Goal: Information Seeking & Learning: Learn about a topic

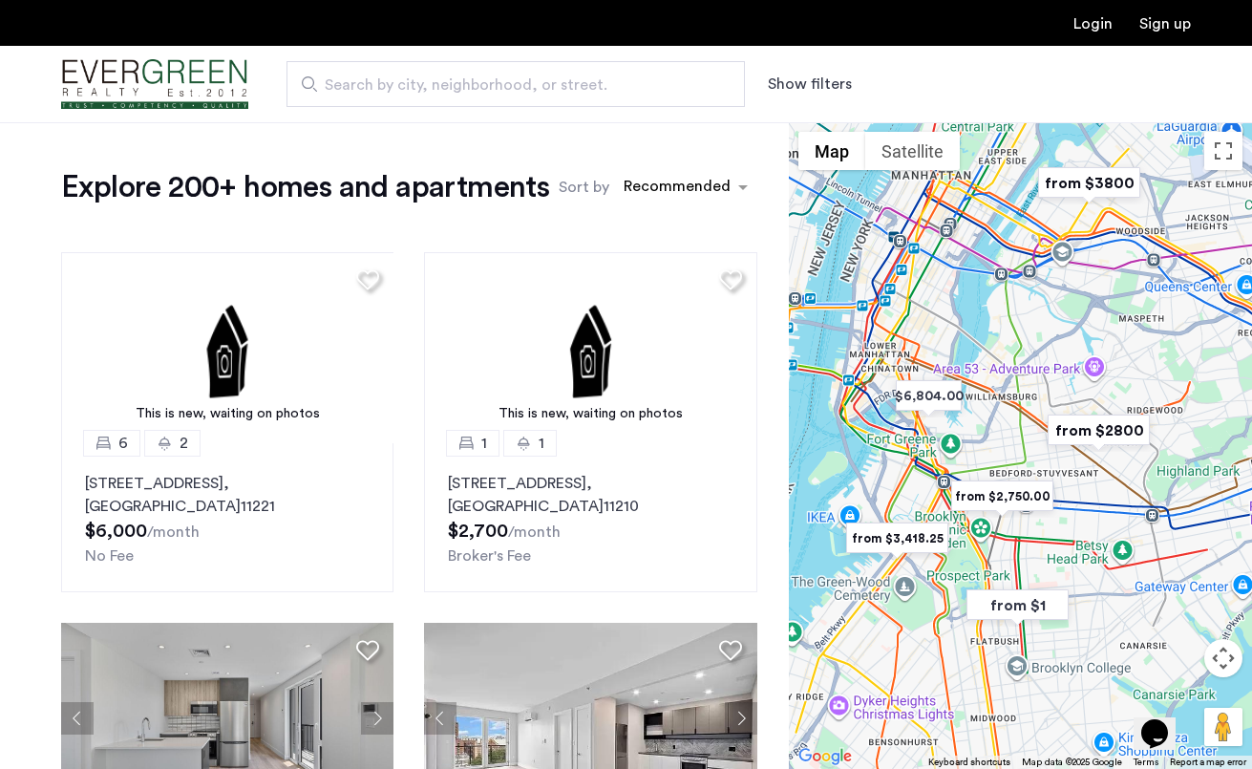
click at [812, 74] on button "Show filters" at bounding box center [810, 84] width 84 height 23
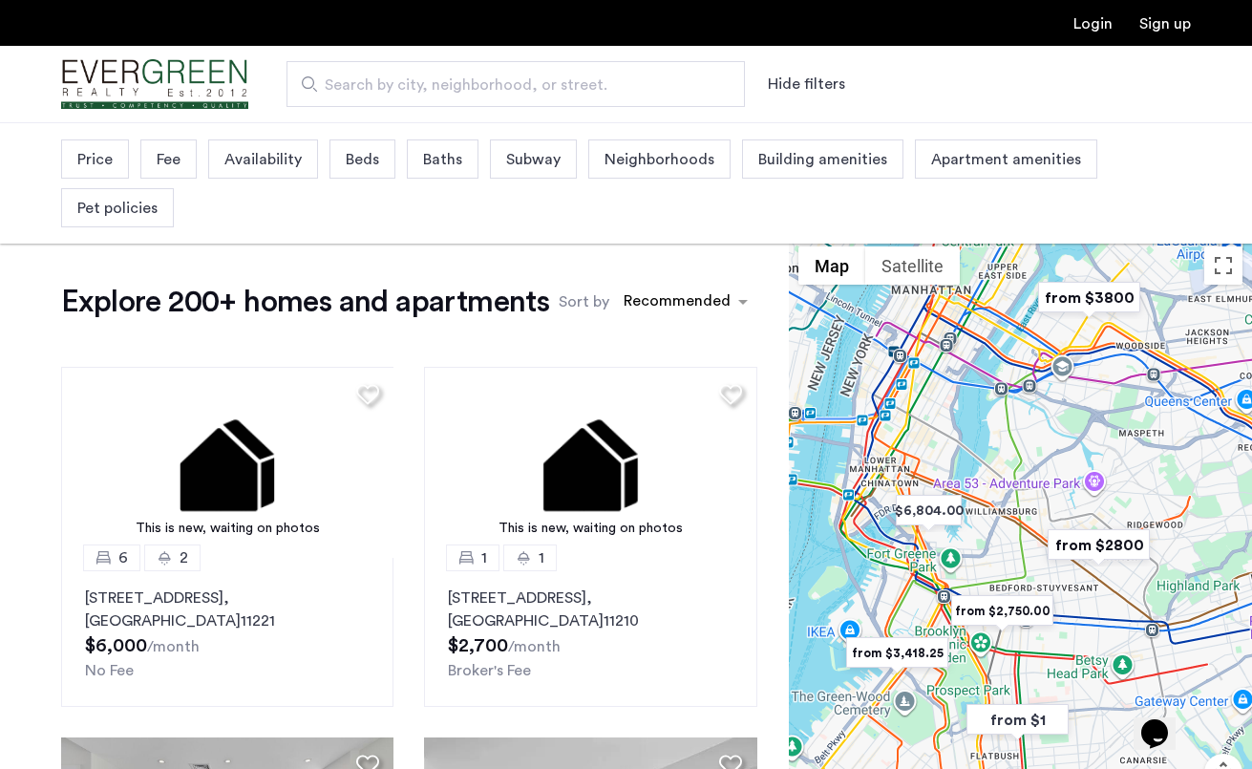
click at [102, 160] on span "Price" at bounding box center [94, 159] width 35 height 23
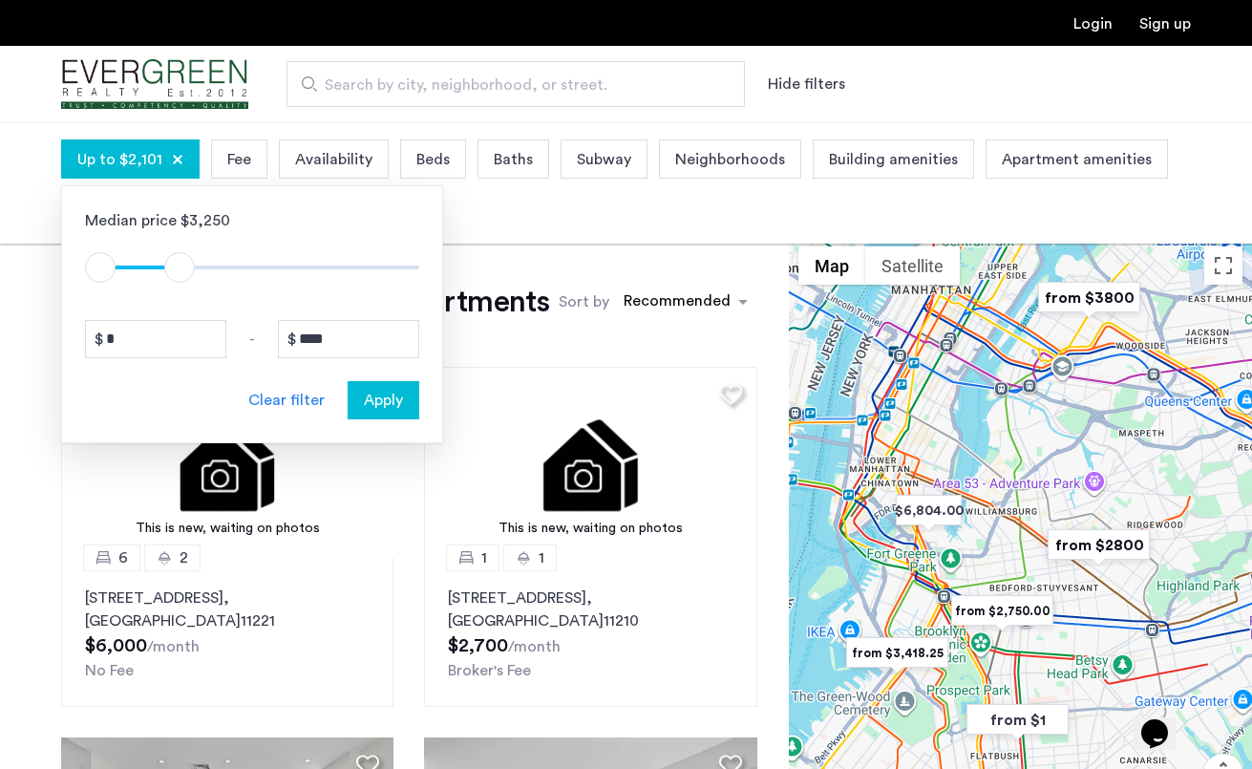
type input "****"
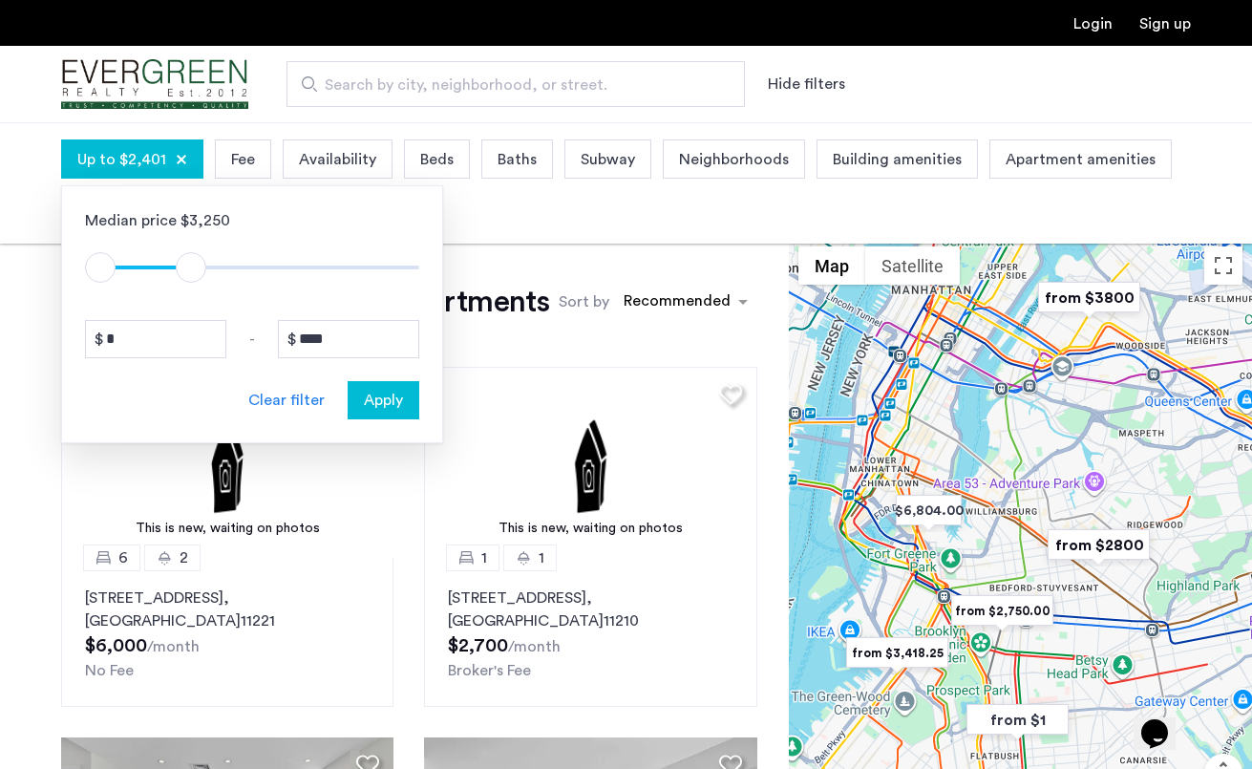
drag, startPoint x: 405, startPoint y: 263, endPoint x: 193, endPoint y: 265, distance: 212.1
click at [193, 265] on span "ngx-slider-max" at bounding box center [191, 267] width 31 height 31
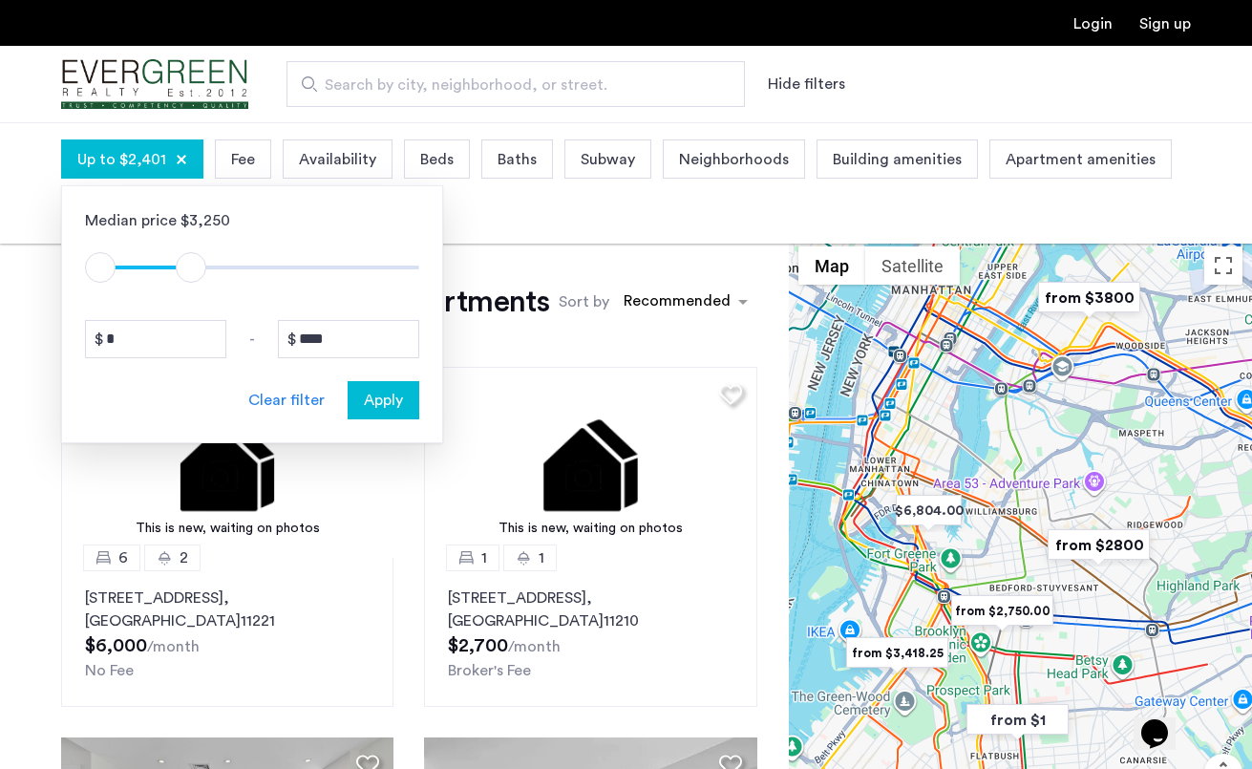
click at [411, 403] on div "Apply" at bounding box center [383, 400] width 60 height 23
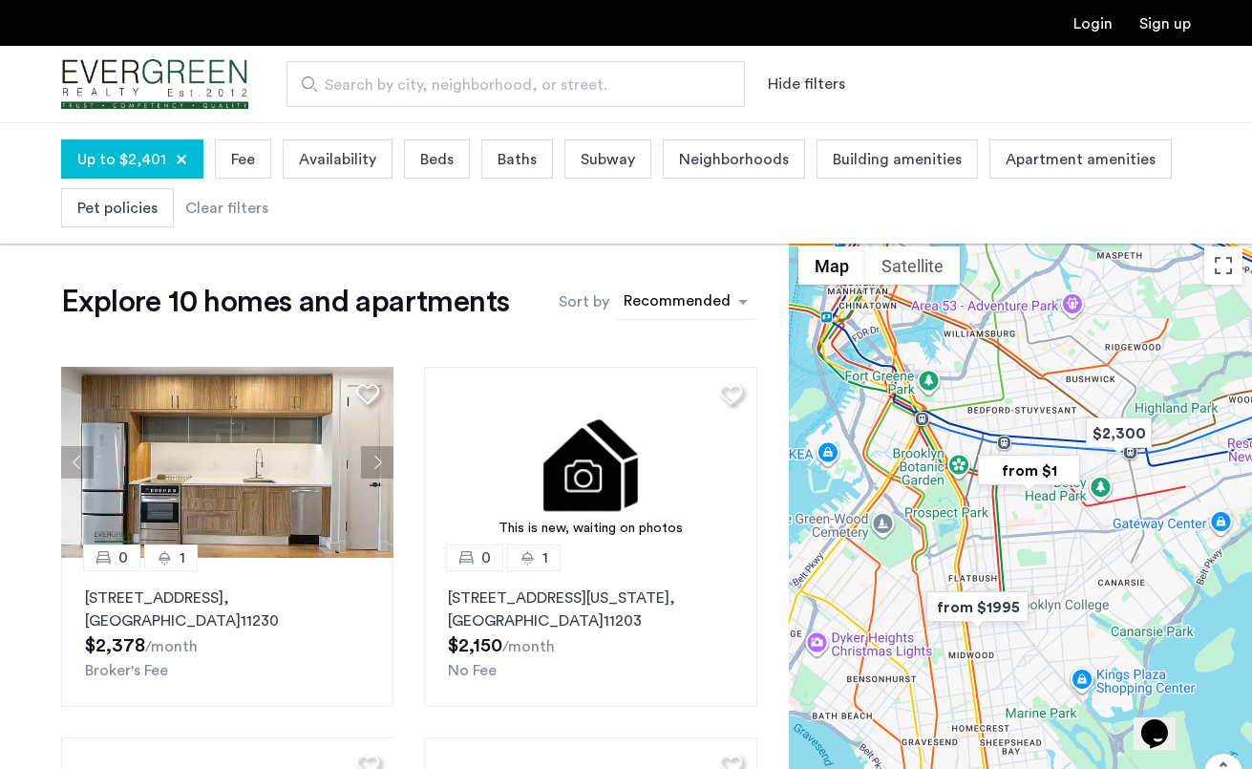
click at [673, 299] on div "sort-apartment" at bounding box center [677, 304] width 113 height 26
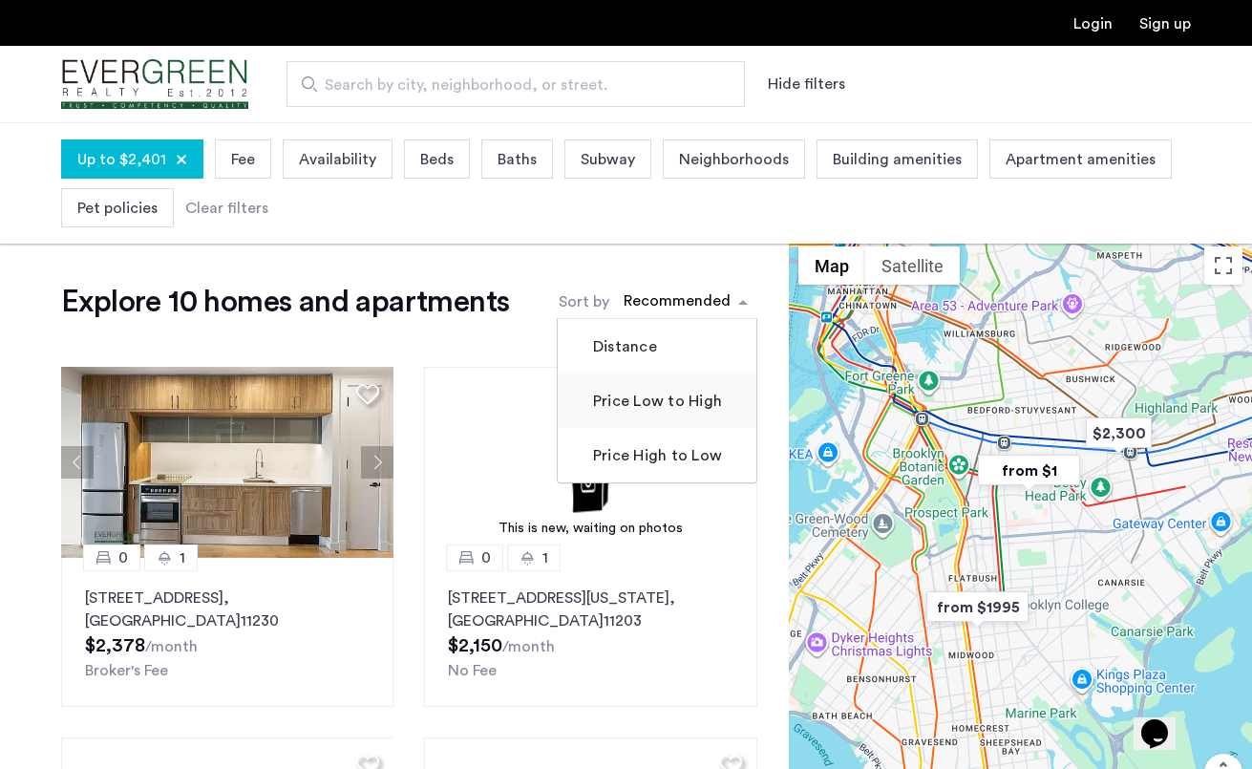
click at [662, 402] on label "Price Low to High" at bounding box center [655, 401] width 133 height 23
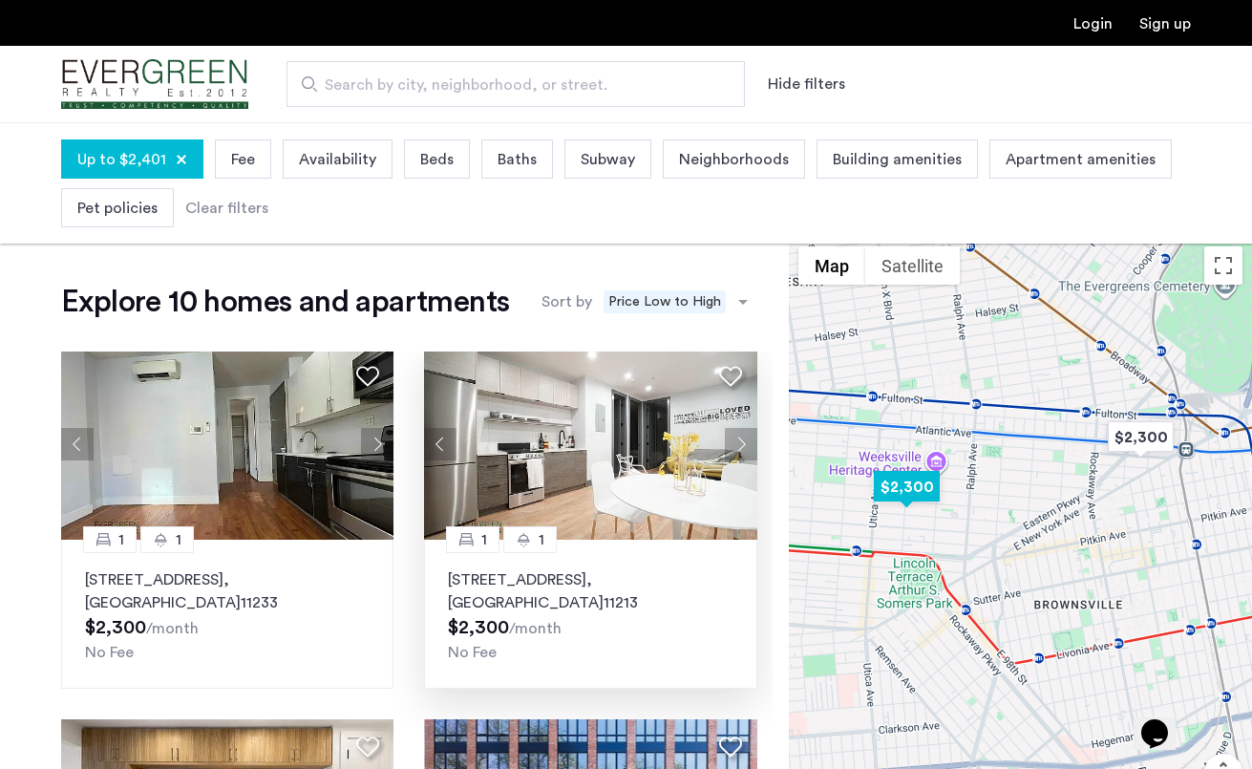
click at [616, 457] on img at bounding box center [590, 444] width 333 height 191
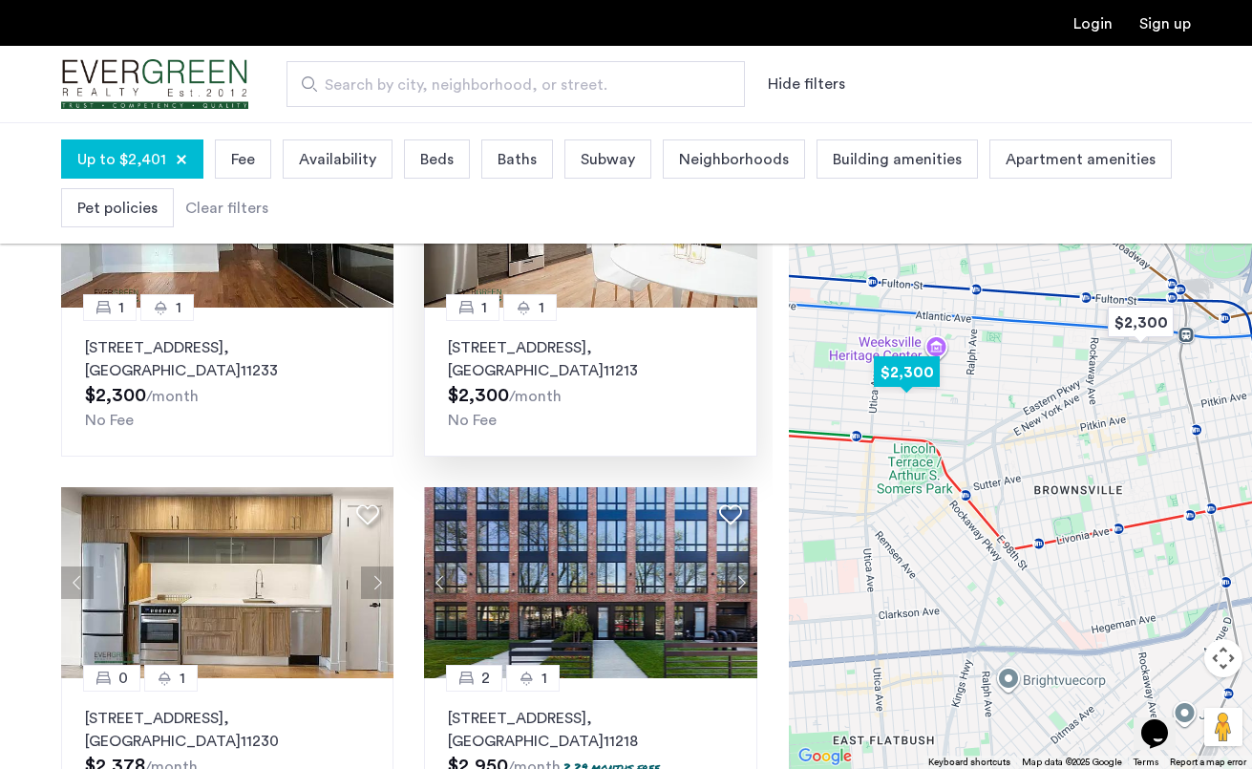
scroll to position [224, 0]
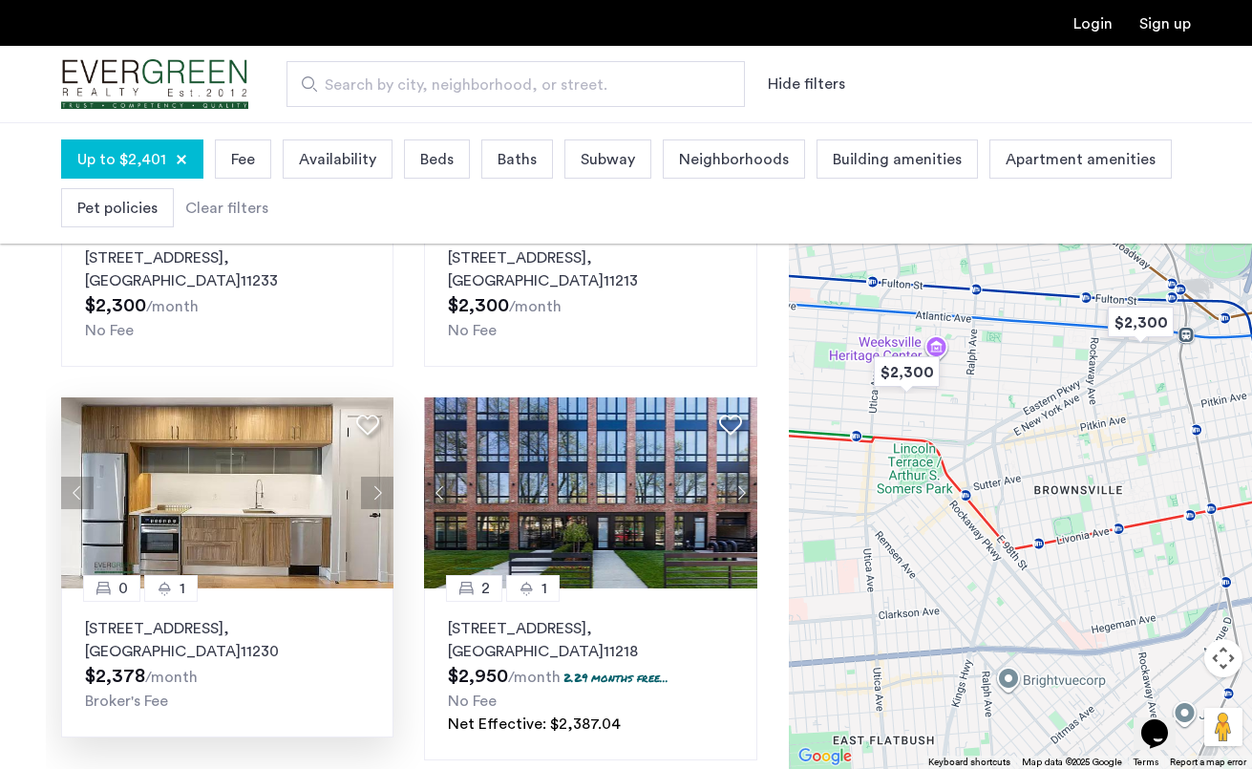
click at [381, 490] on button "Next apartment" at bounding box center [377, 493] width 32 height 32
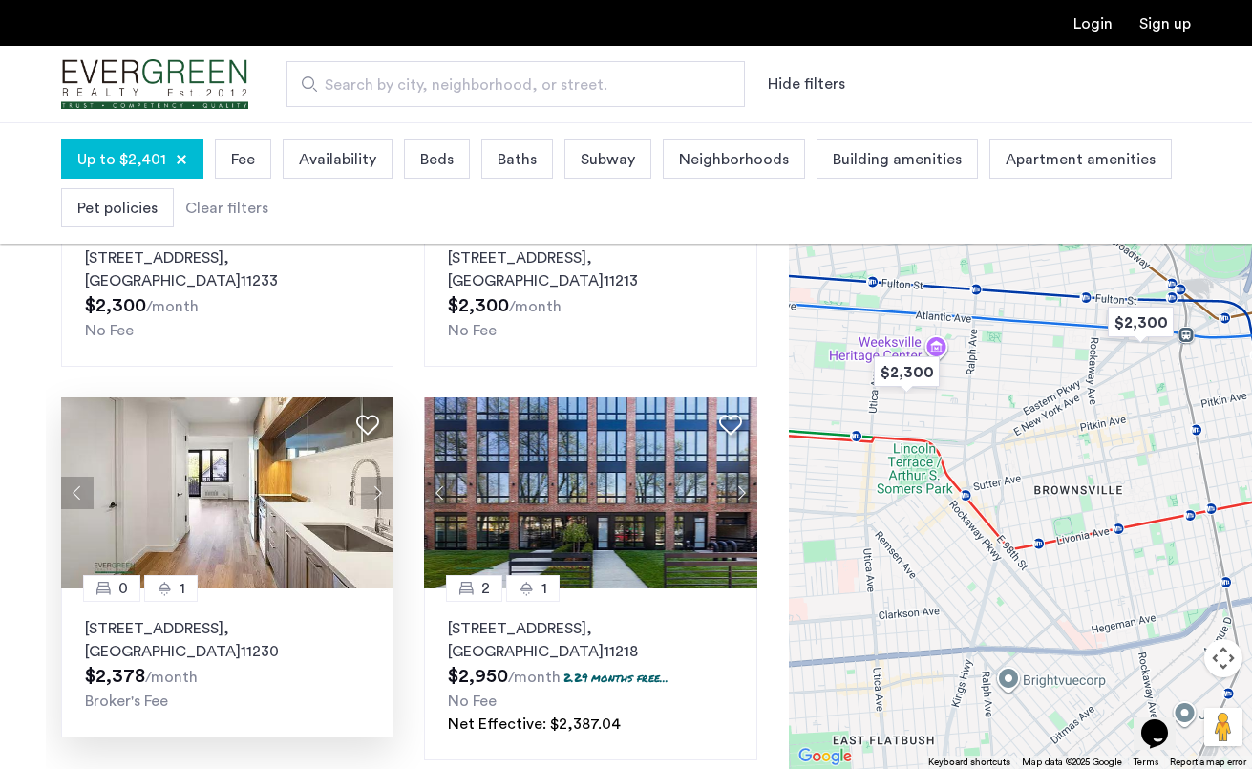
click at [381, 490] on button "Next apartment" at bounding box center [377, 493] width 32 height 32
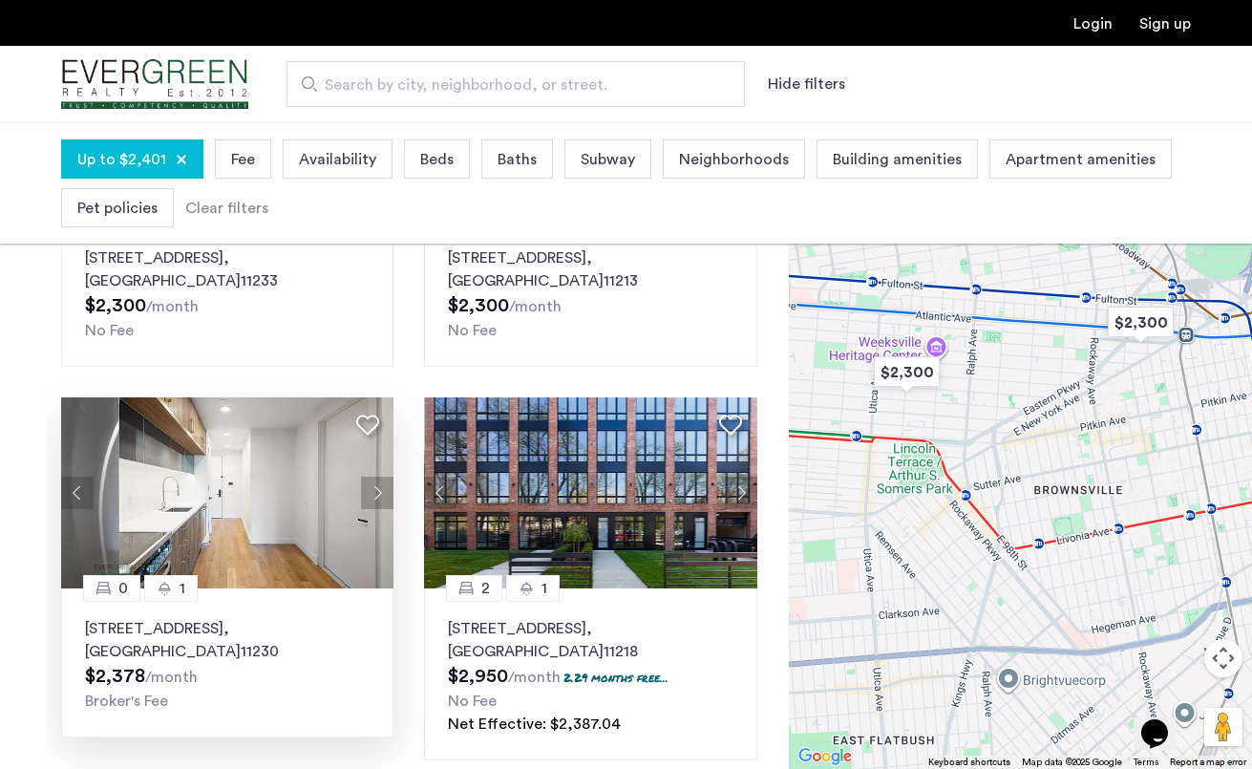
click at [381, 490] on button "Next apartment" at bounding box center [377, 493] width 32 height 32
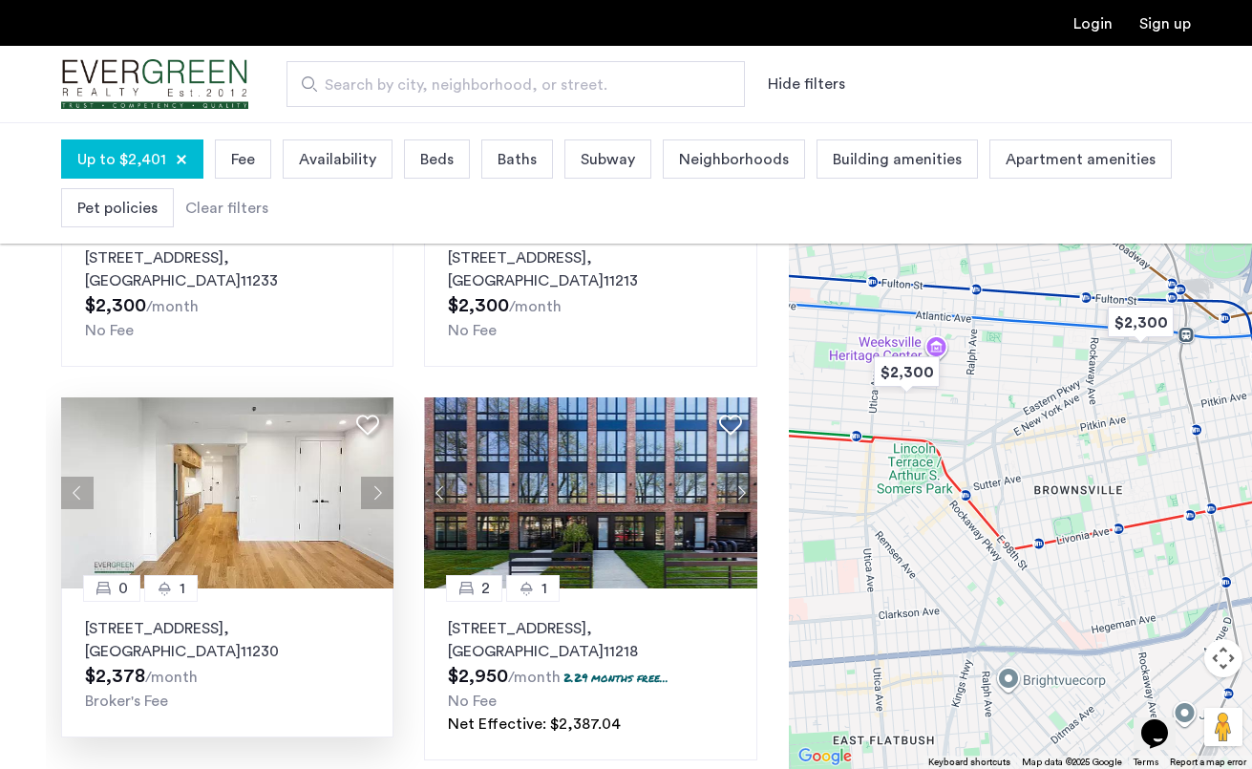
click at [381, 490] on button "Next apartment" at bounding box center [377, 493] width 32 height 32
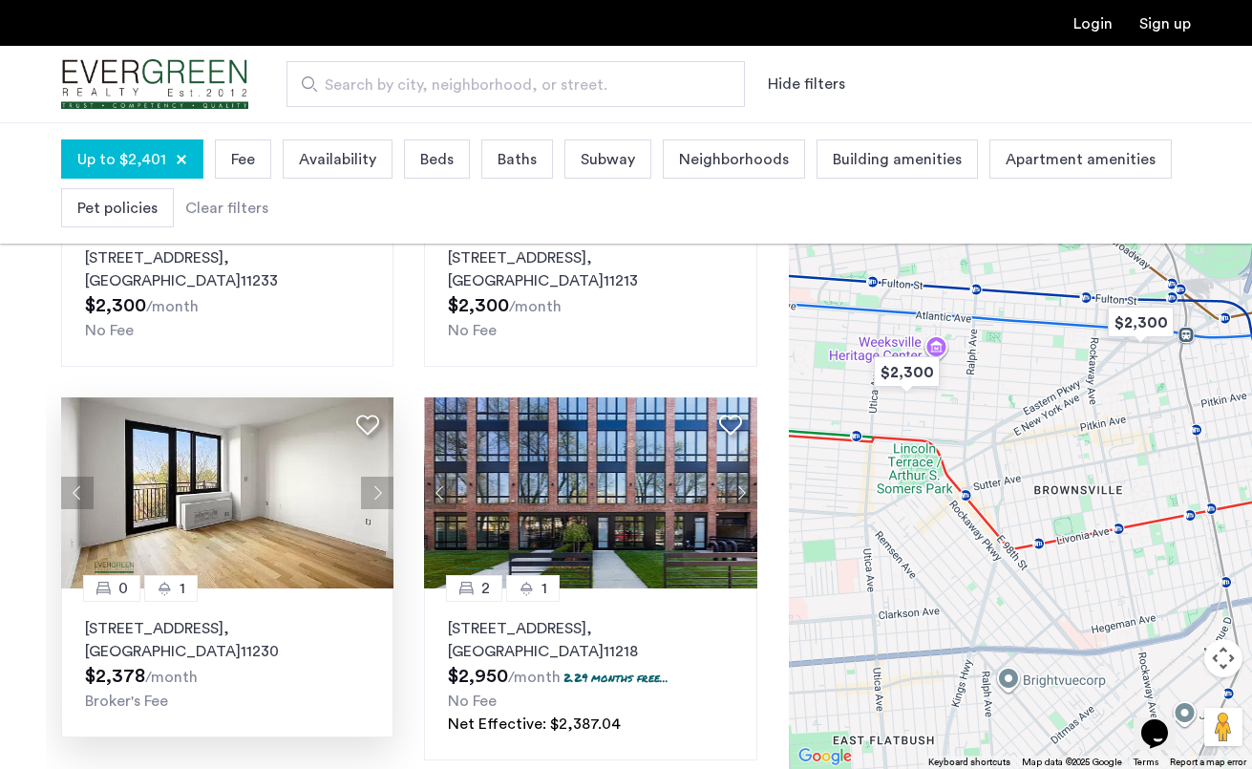
click at [381, 490] on button "Next apartment" at bounding box center [377, 493] width 32 height 32
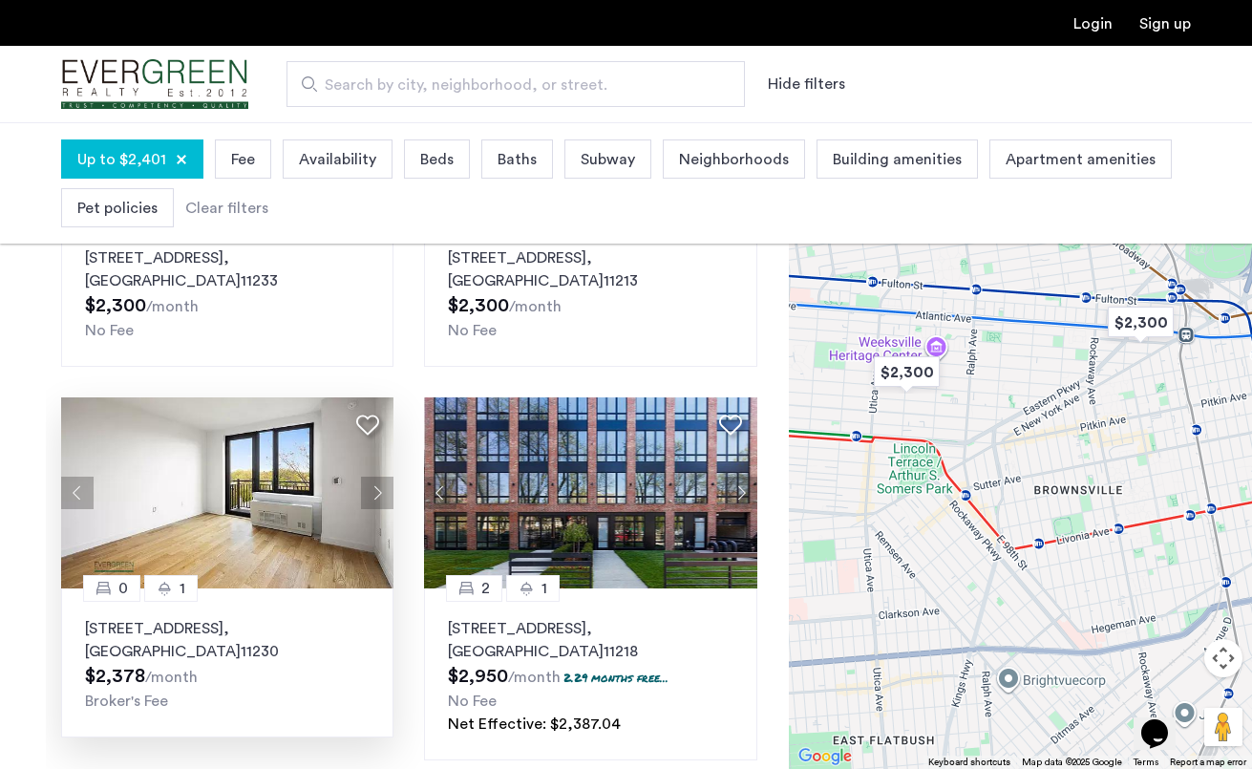
click at [381, 490] on button "Next apartment" at bounding box center [377, 493] width 32 height 32
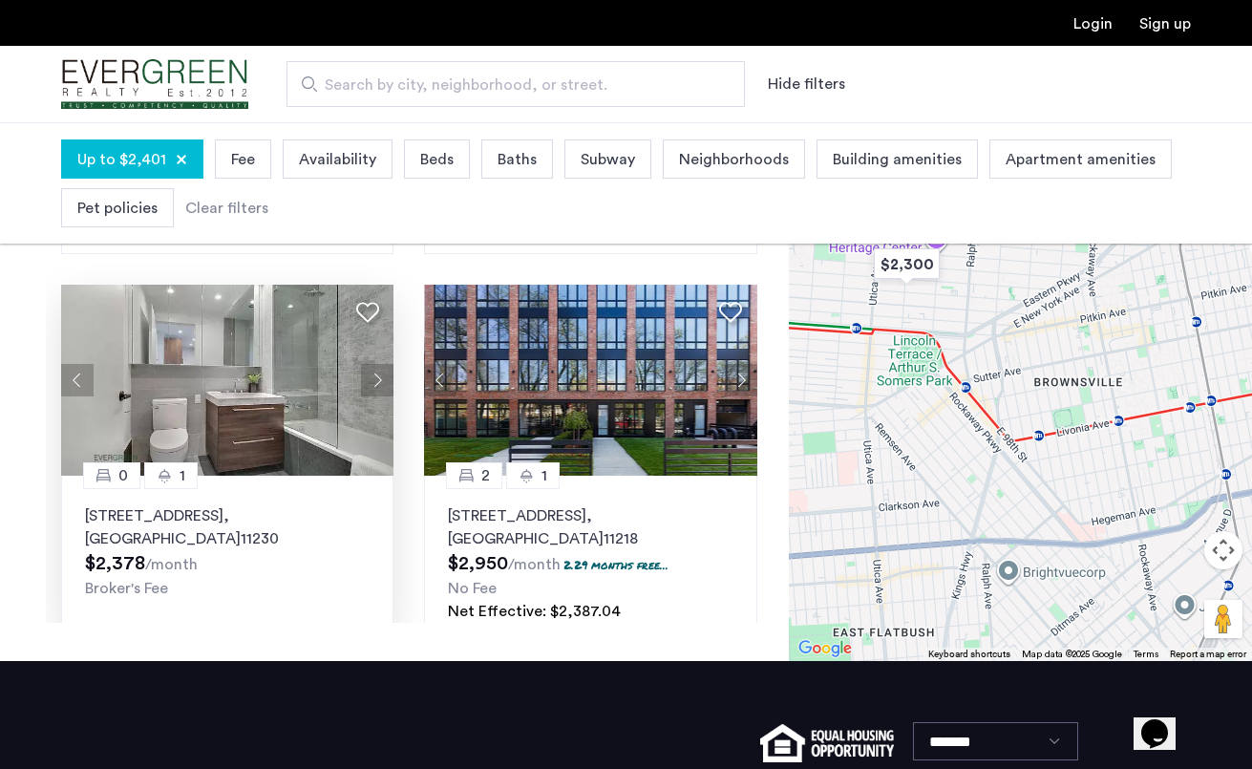
scroll to position [1180, 0]
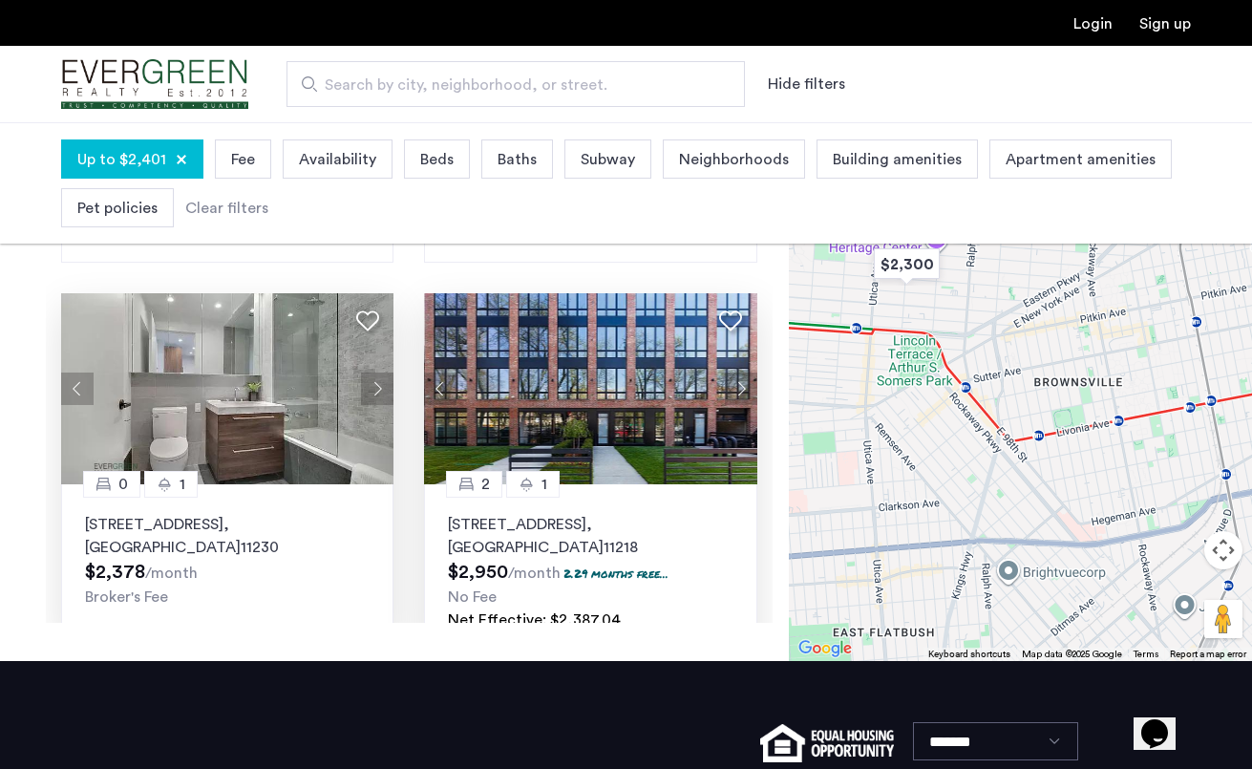
click at [743, 384] on button "Next apartment" at bounding box center [741, 389] width 32 height 32
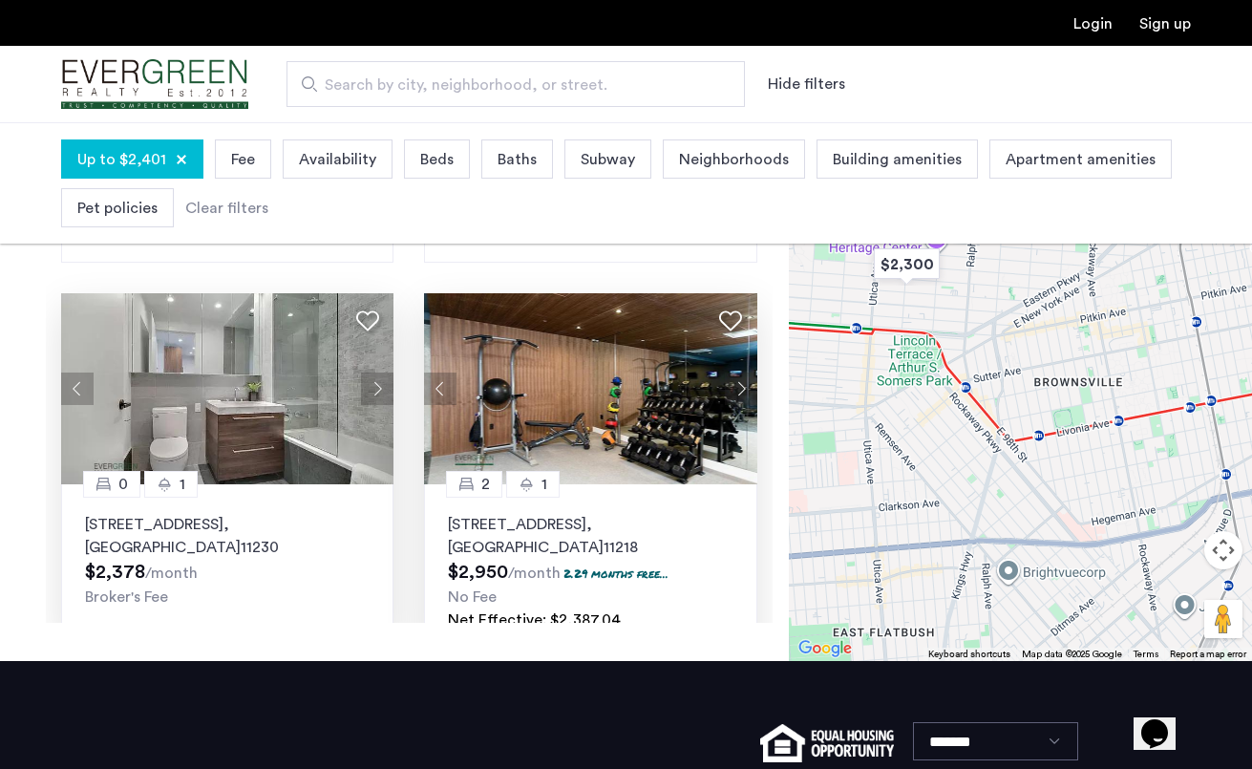
click at [743, 384] on button "Next apartment" at bounding box center [741, 389] width 32 height 32
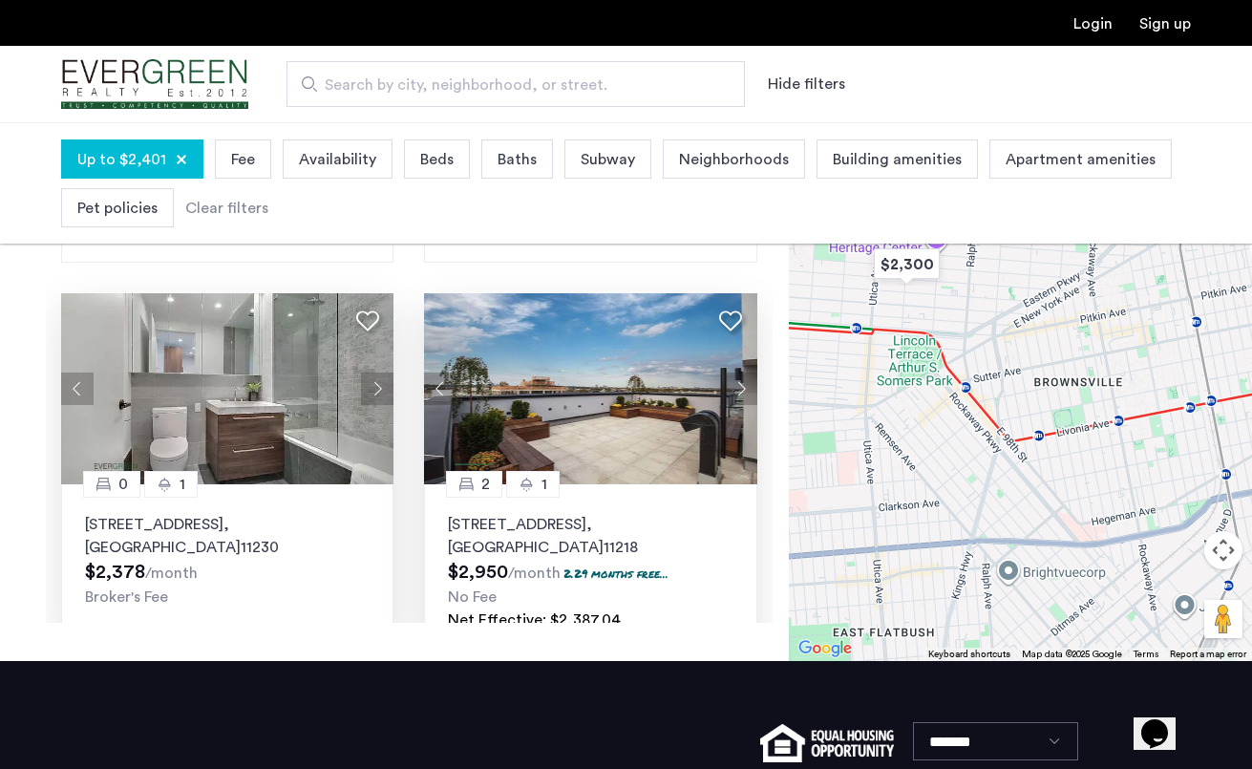
click at [743, 384] on button "Next apartment" at bounding box center [741, 389] width 32 height 32
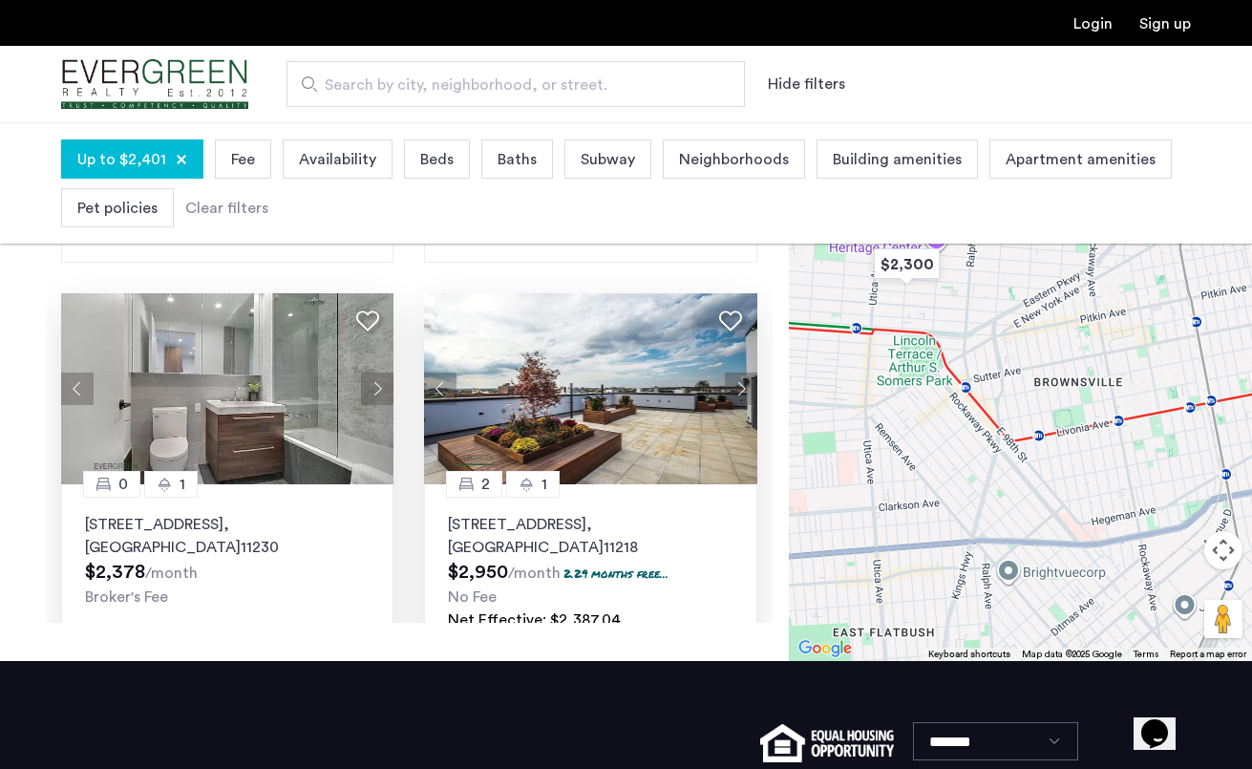
click at [744, 384] on button "Next apartment" at bounding box center [741, 389] width 32 height 32
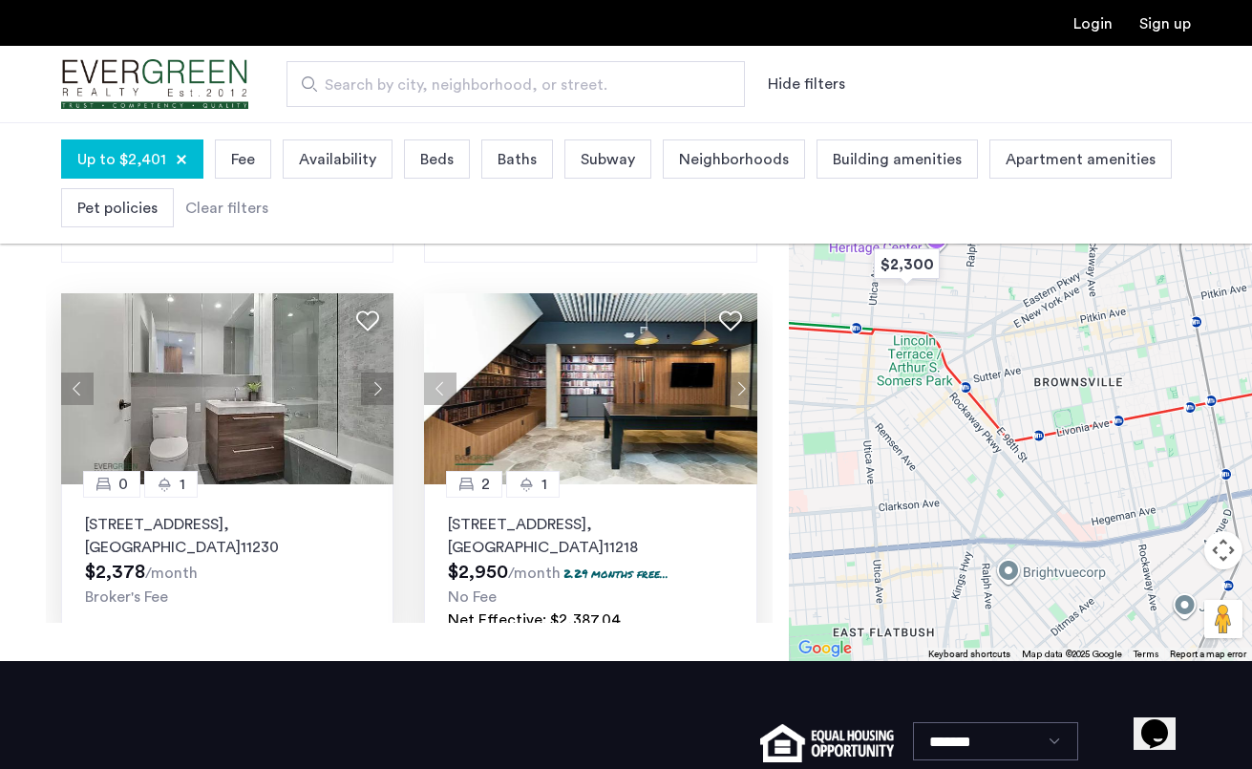
click at [744, 384] on button "Next apartment" at bounding box center [741, 389] width 32 height 32
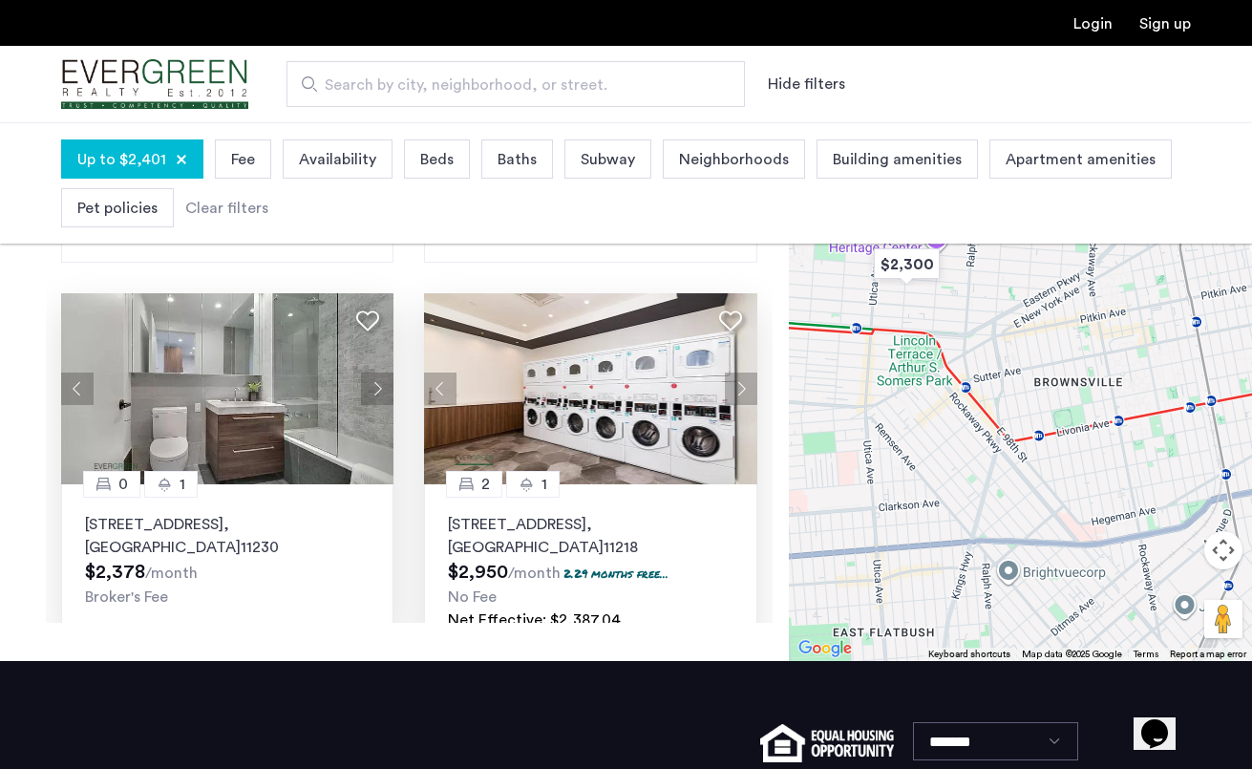
click at [744, 384] on button "Next apartment" at bounding box center [741, 389] width 32 height 32
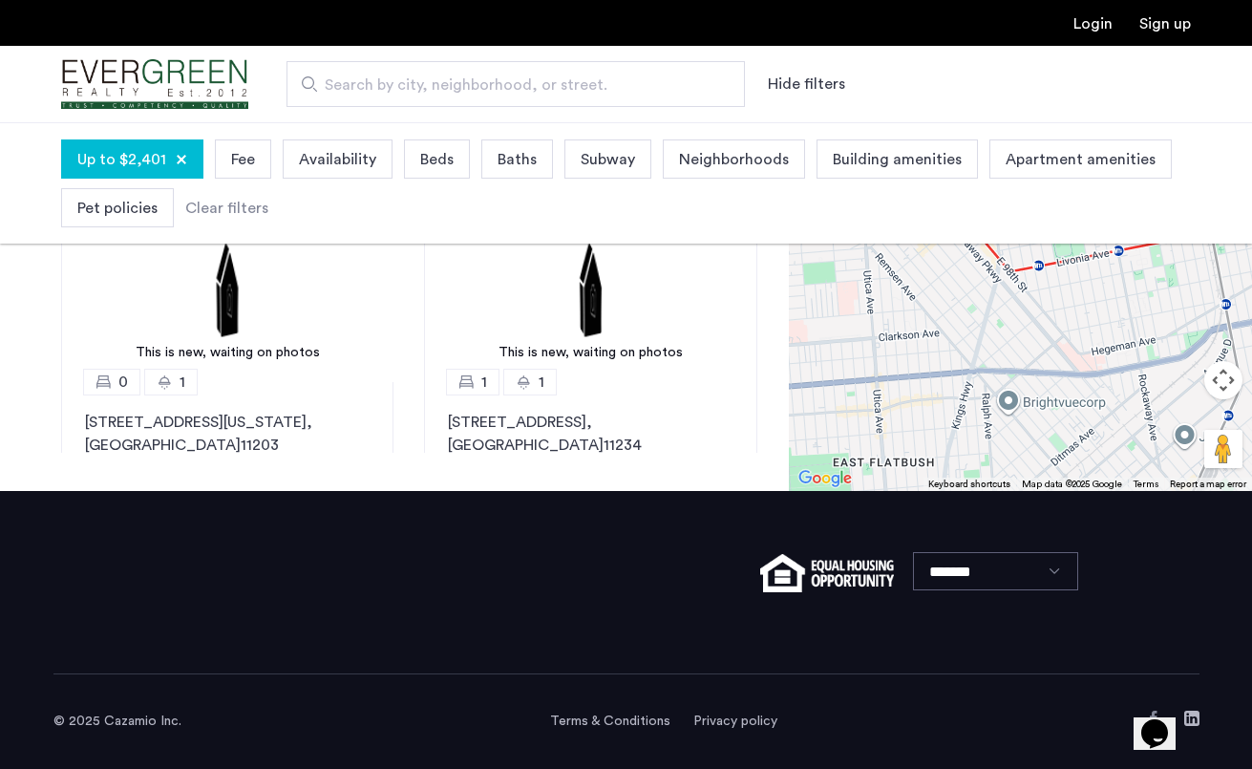
scroll to position [0, 0]
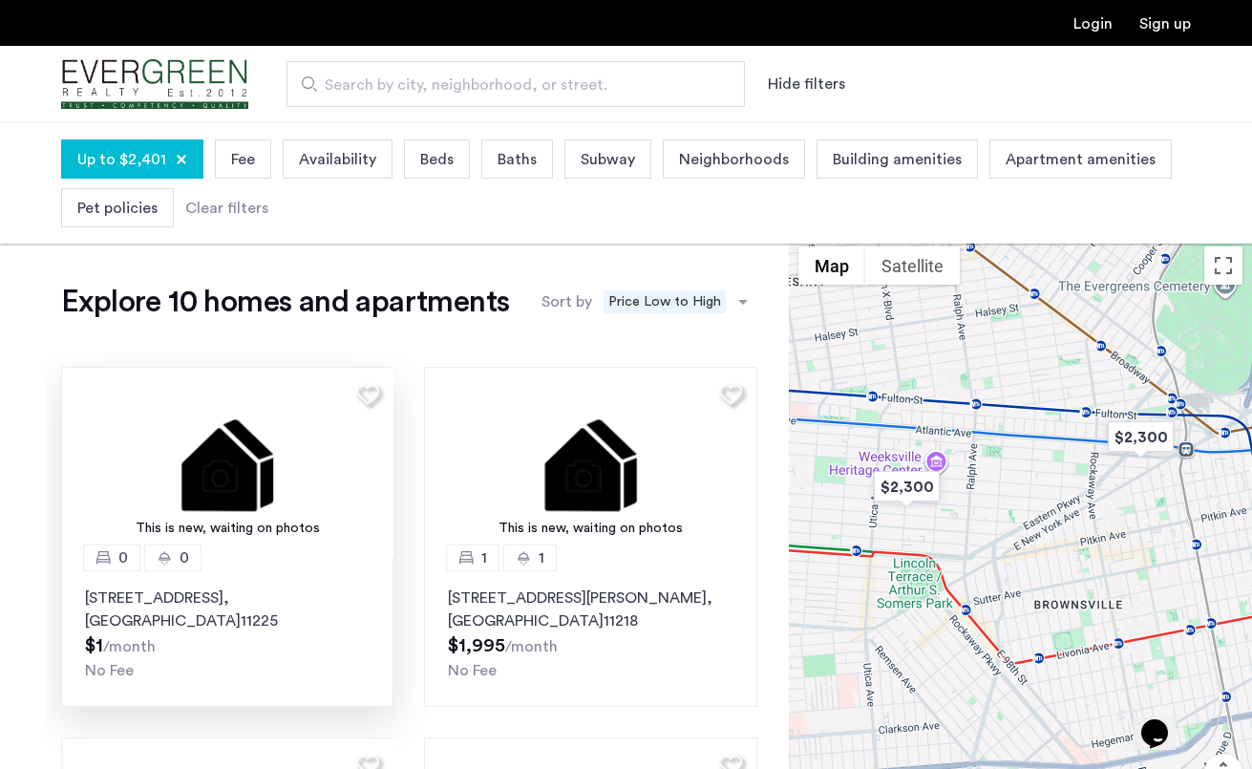
click at [138, 491] on img at bounding box center [227, 462] width 333 height 191
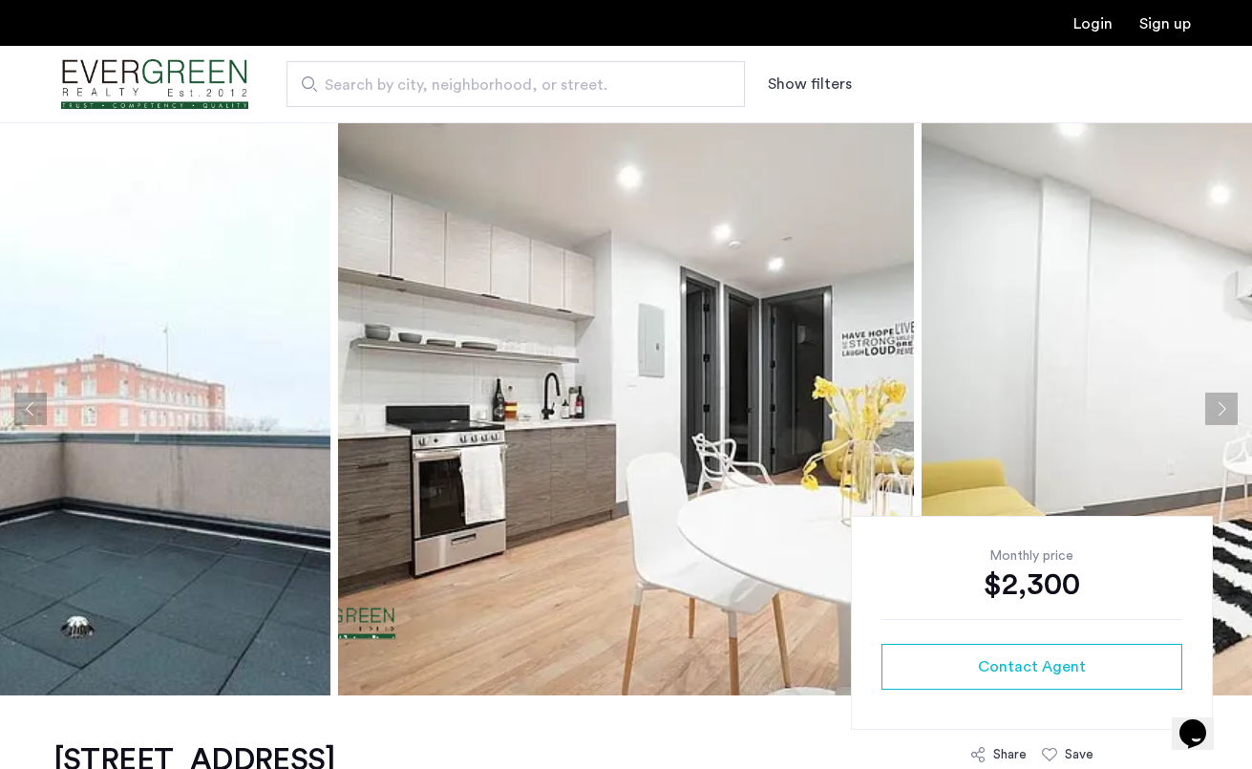
click at [1220, 402] on button "Next apartment" at bounding box center [1222, 409] width 32 height 32
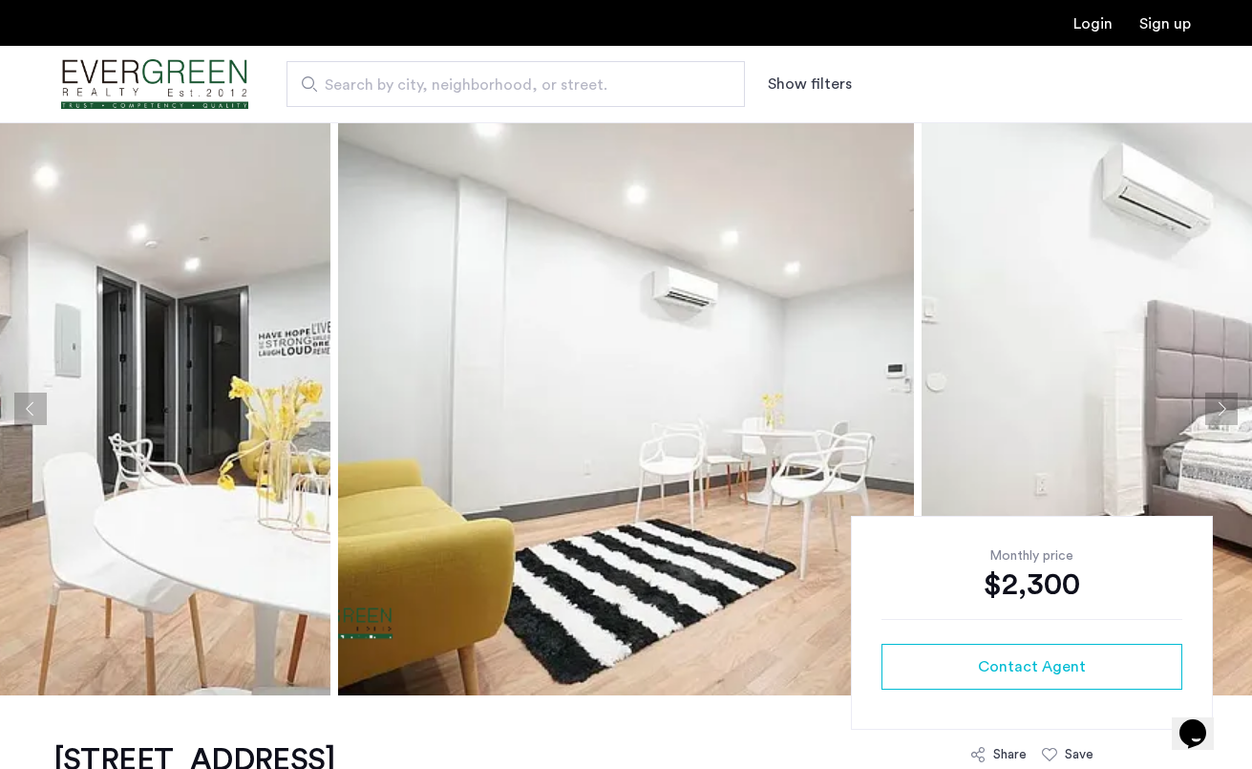
click at [1220, 402] on button "Next apartment" at bounding box center [1222, 409] width 32 height 32
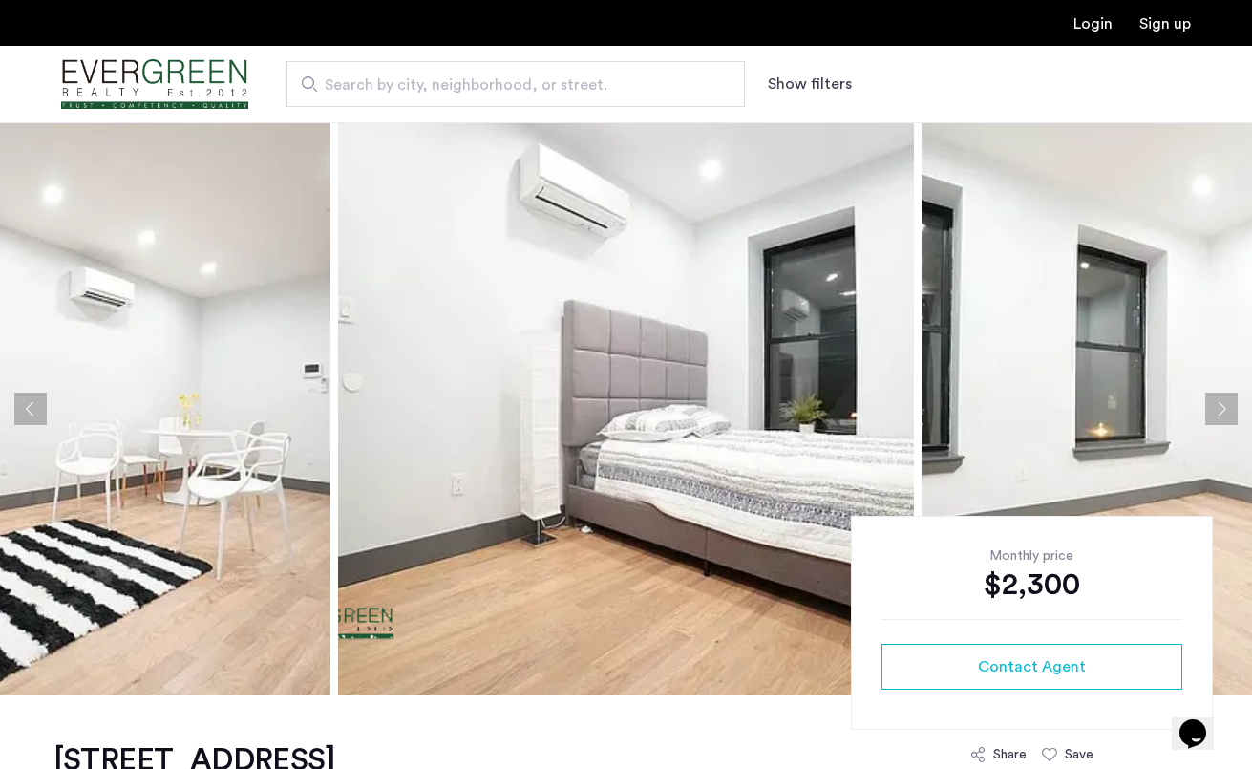
click at [1220, 402] on button "Next apartment" at bounding box center [1222, 409] width 32 height 32
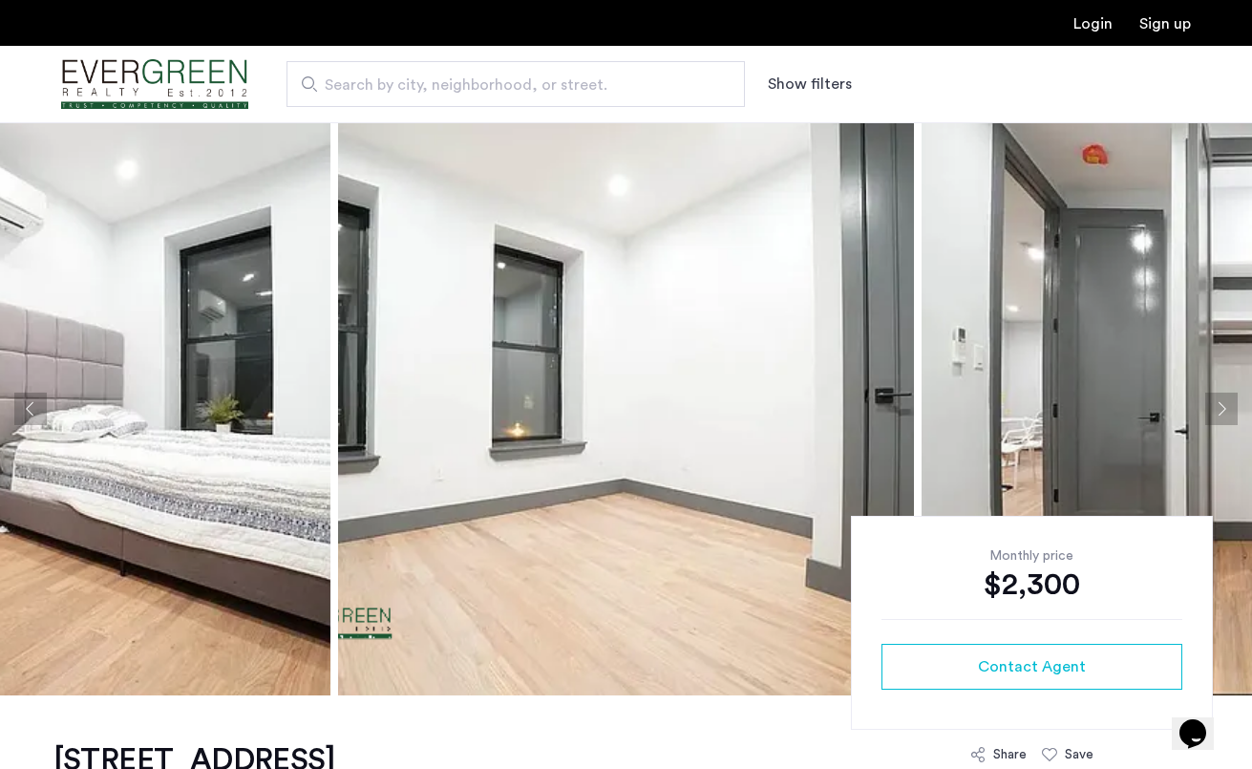
click at [1219, 402] on button "Next apartment" at bounding box center [1222, 409] width 32 height 32
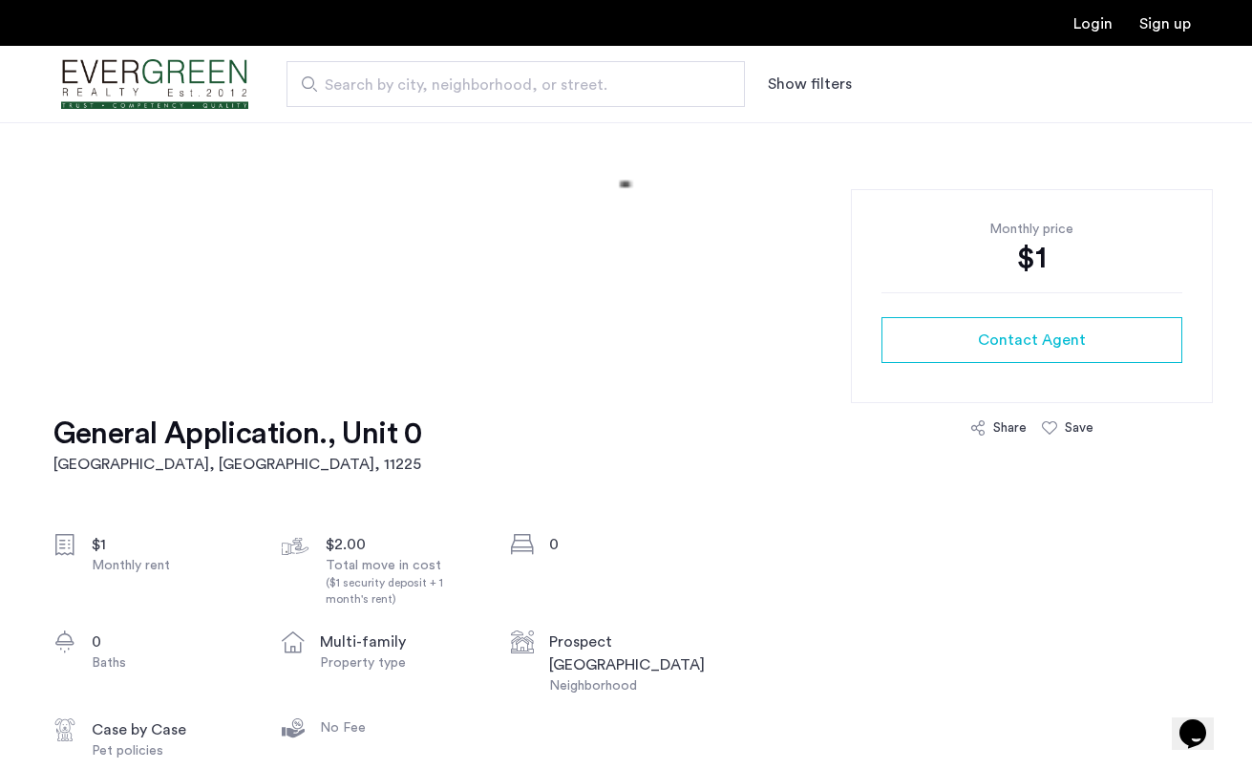
scroll to position [337, 0]
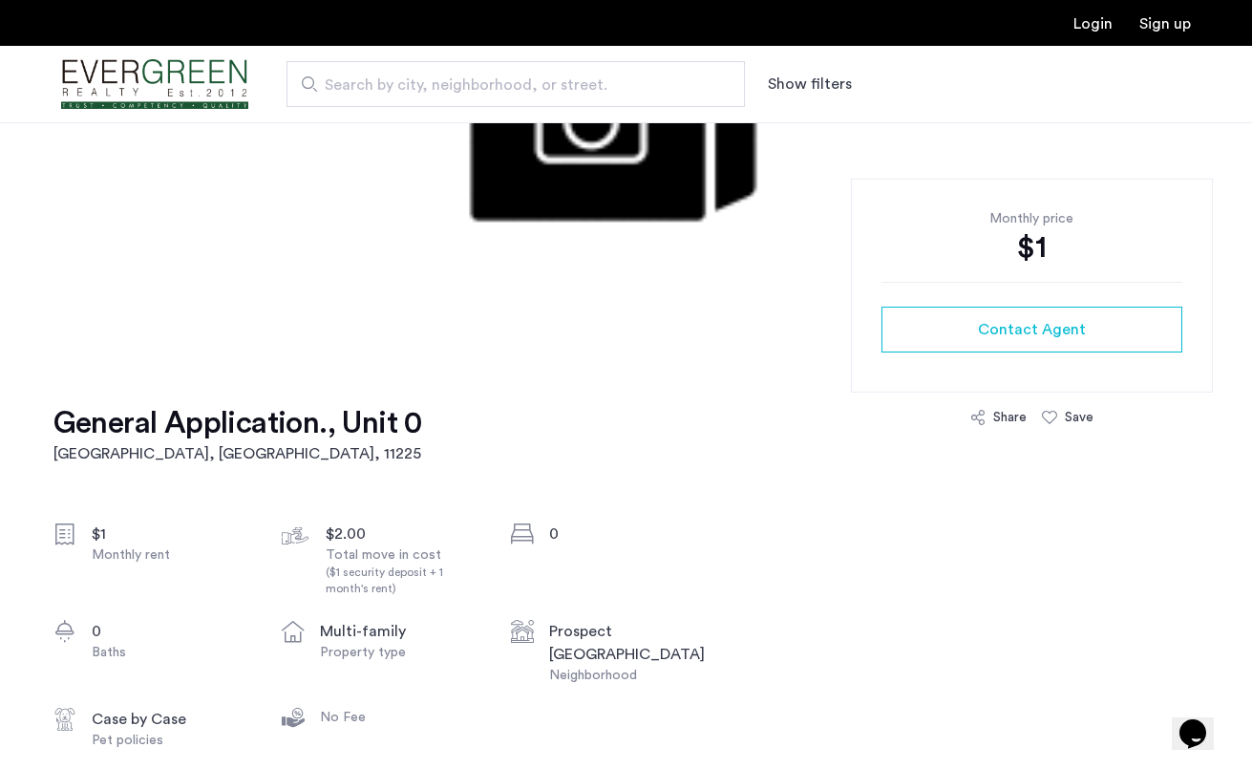
click at [148, 454] on h2 "Brooklyn, NY , 11225" at bounding box center [237, 453] width 369 height 23
